Goal: Task Accomplishment & Management: Complete application form

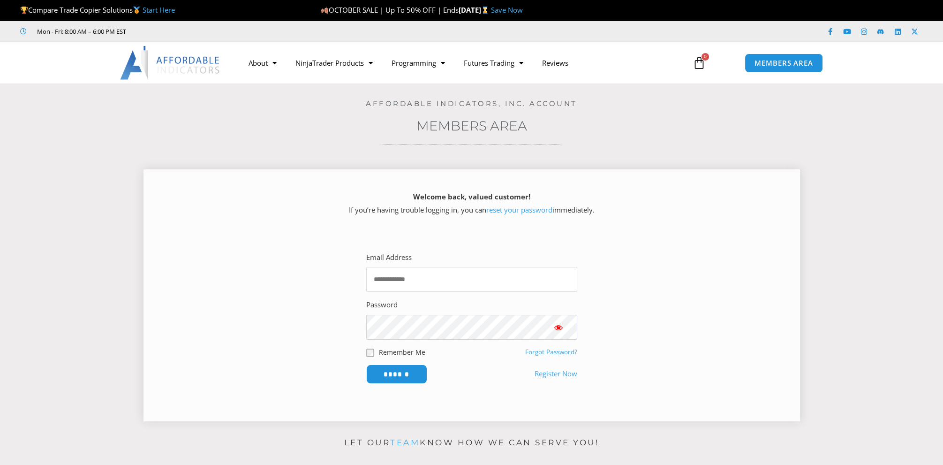
click at [392, 272] on input "Email Address" at bounding box center [471, 279] width 211 height 25
click at [425, 276] on input "Email Address" at bounding box center [471, 279] width 211 height 25
click at [398, 274] on input "Email Address" at bounding box center [471, 279] width 211 height 25
click at [391, 283] on input "Email Address" at bounding box center [471, 279] width 211 height 25
click at [386, 284] on input "Email Address" at bounding box center [471, 279] width 211 height 25
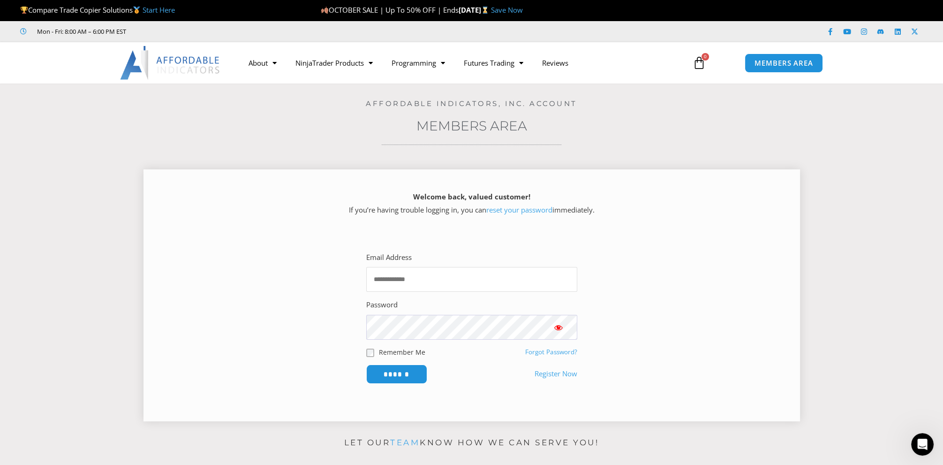
click at [386, 274] on input "Email Address" at bounding box center [471, 279] width 211 height 25
type input "*"
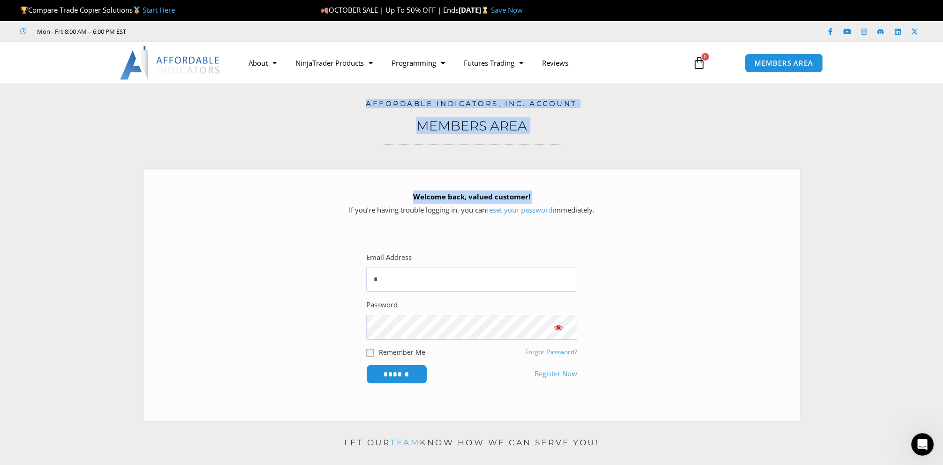
drag, startPoint x: 299, startPoint y: 124, endPoint x: 296, endPoint y: 86, distance: 38.1
click at [296, 86] on div "Home / Members Area Affordable Indicators, Inc. Account Members Area Welcome ba…" at bounding box center [471, 255] width 896 height 345
click at [393, 279] on input "*" at bounding box center [471, 279] width 211 height 25
